Goal: Find specific page/section: Find specific page/section

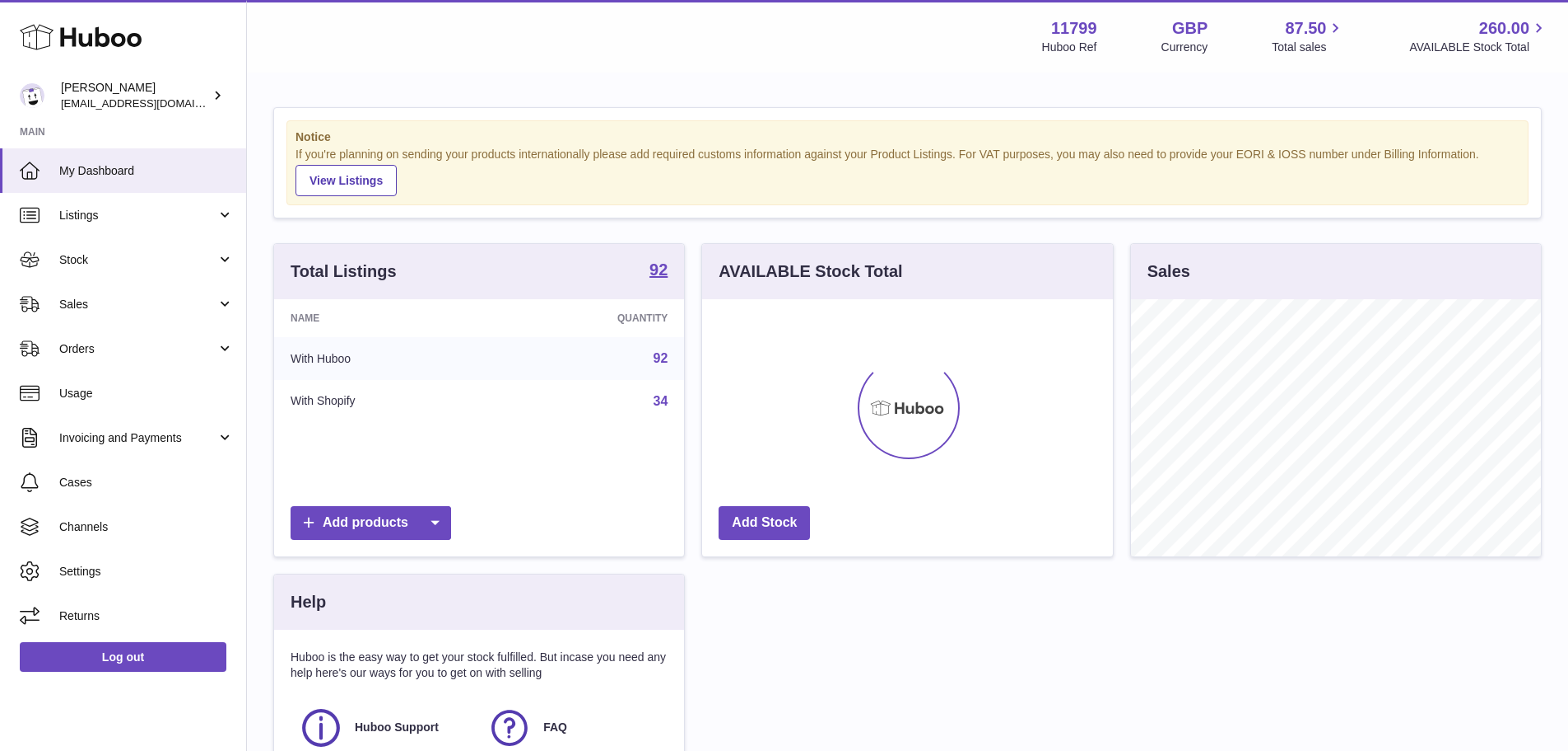
scroll to position [257, 411]
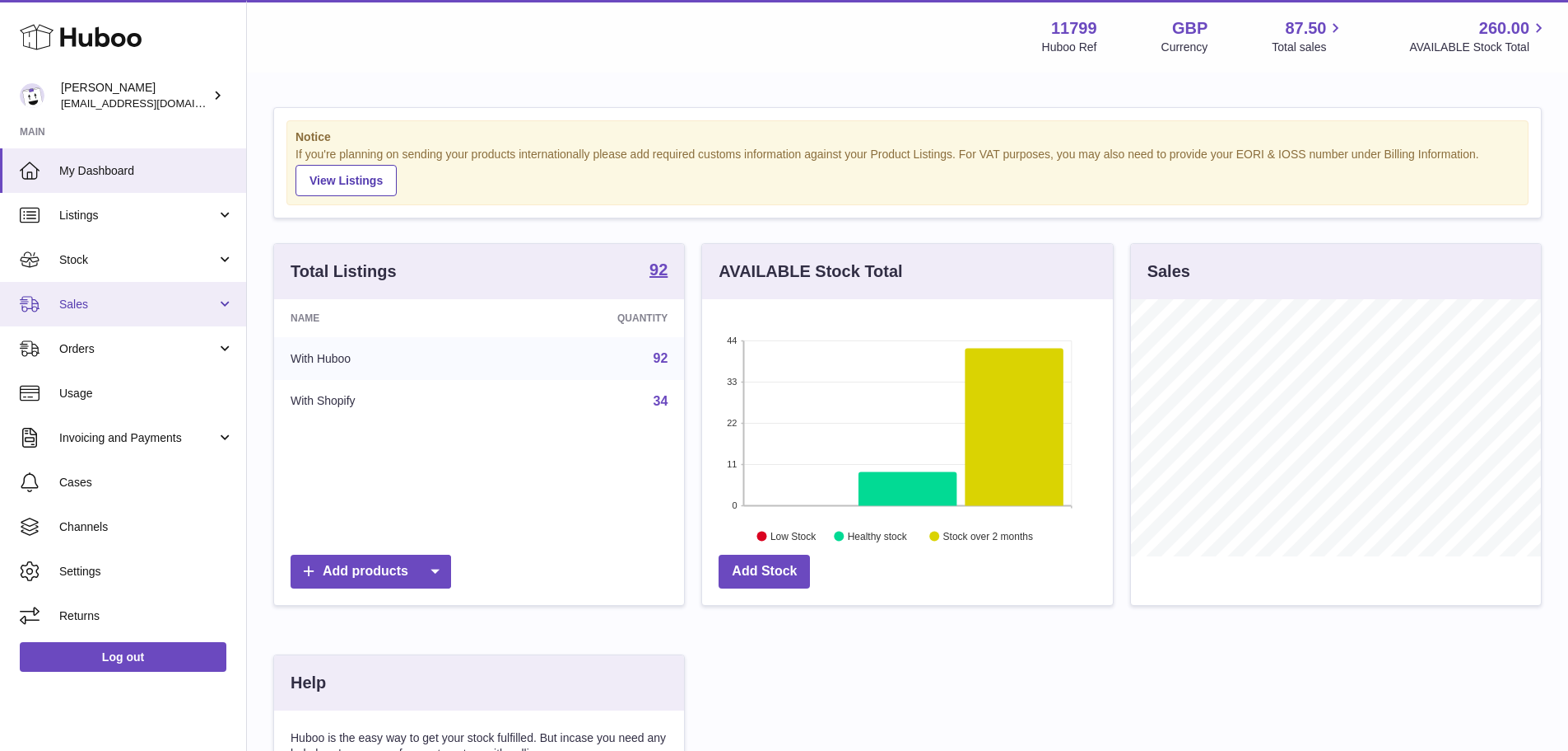
click at [119, 302] on span "Sales" at bounding box center [138, 303] width 158 height 15
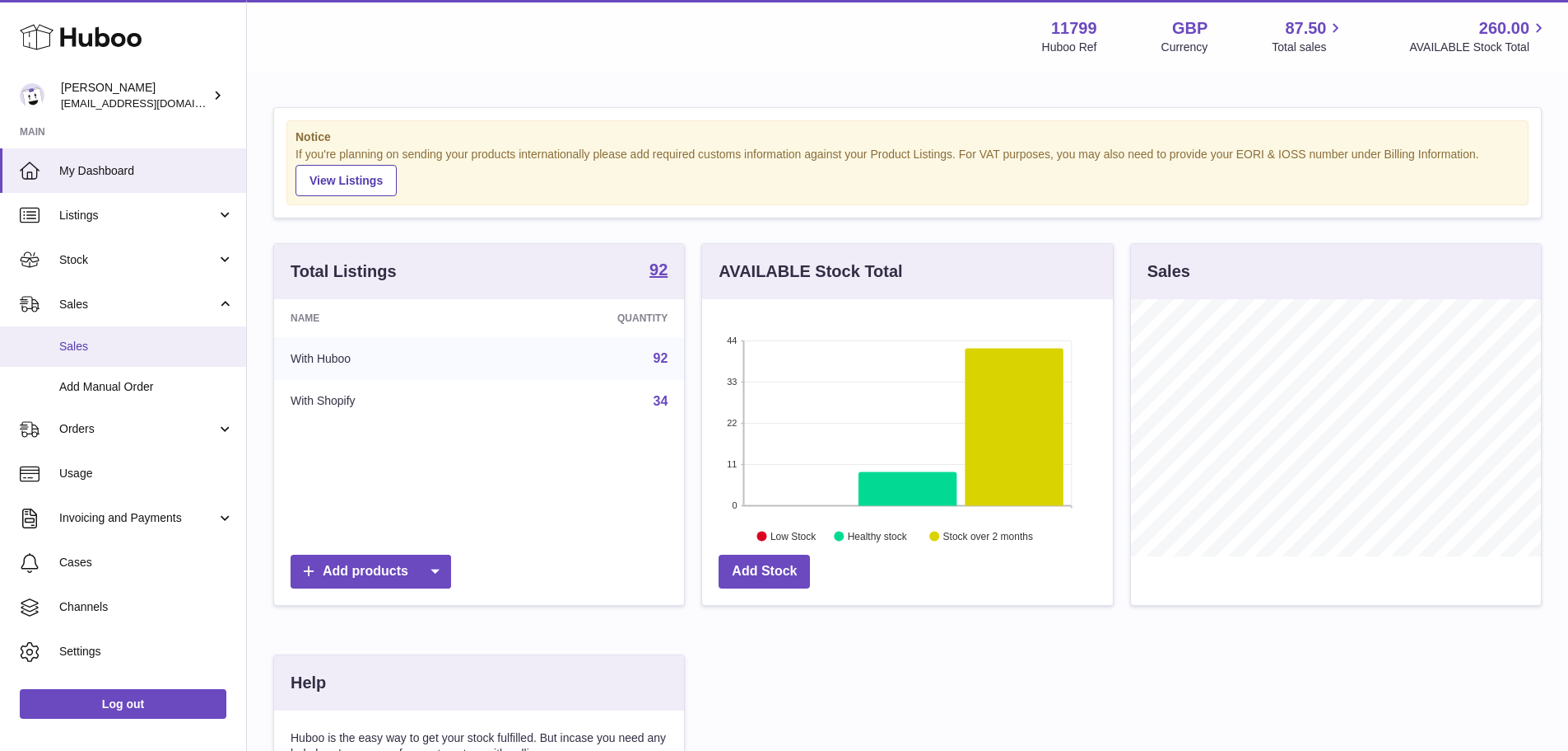
click at [112, 342] on span "Sales" at bounding box center [146, 346] width 175 height 15
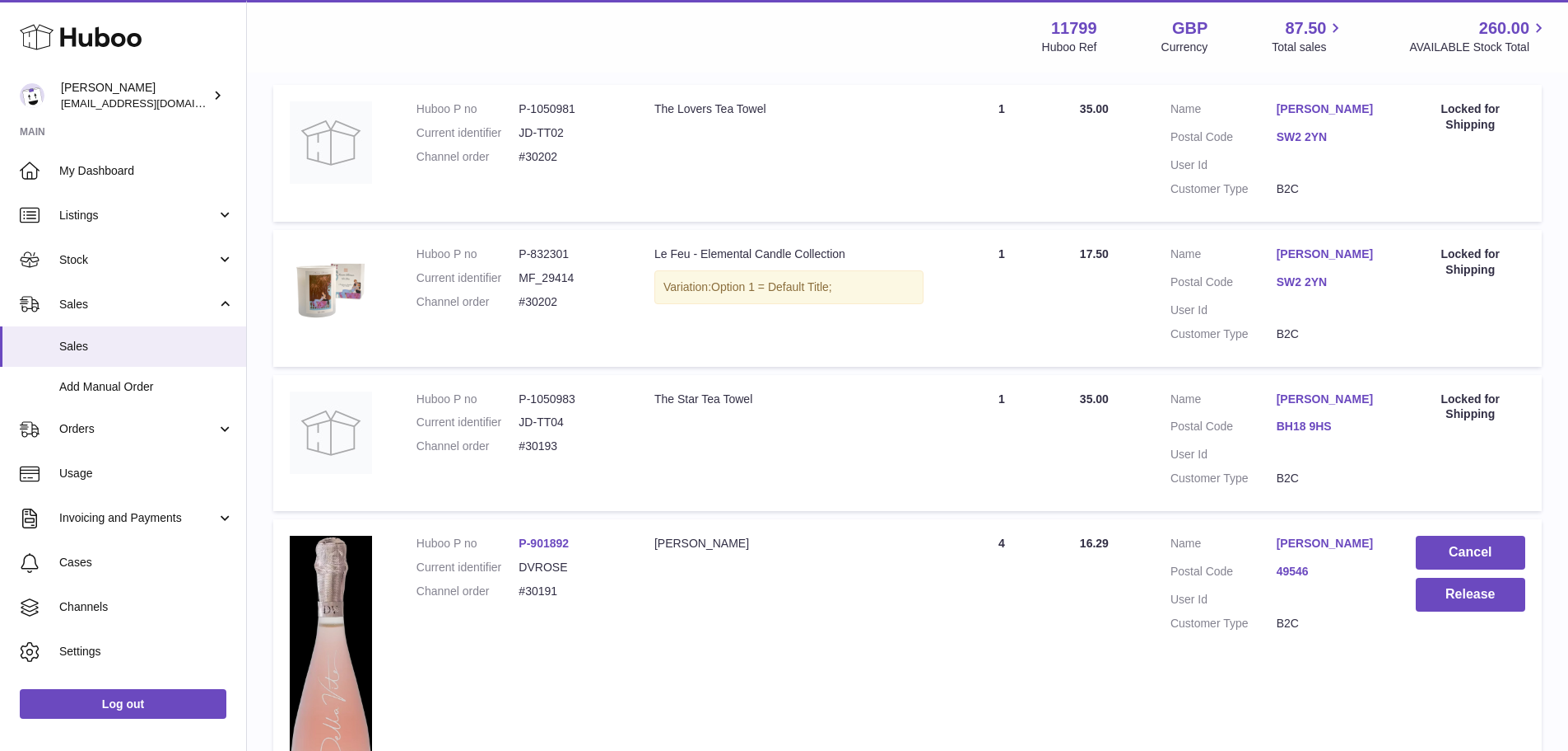
scroll to position [330, 0]
drag, startPoint x: 913, startPoint y: 312, endPoint x: 776, endPoint y: 395, distance: 160.2
click at [776, 366] on td "Description Le Feu - Elemental Candle Collection Variation: Option 1 = Default …" at bounding box center [789, 297] width 302 height 137
click at [986, 221] on td "Quantity Sold 1" at bounding box center [1002, 152] width 123 height 137
click at [957, 366] on td "Quantity Sold 1" at bounding box center [1002, 297] width 123 height 137
